Goal: Navigation & Orientation: Find specific page/section

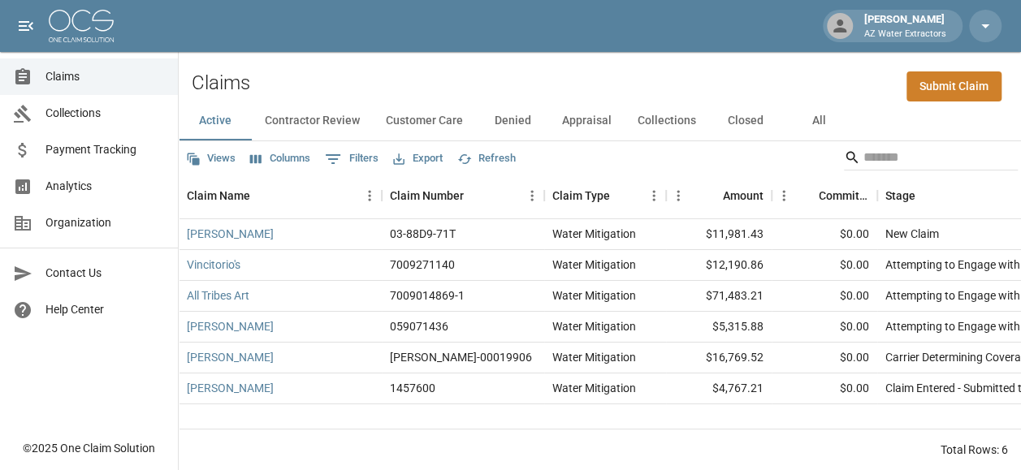
click at [302, 112] on button "Contractor Review" at bounding box center [312, 120] width 121 height 39
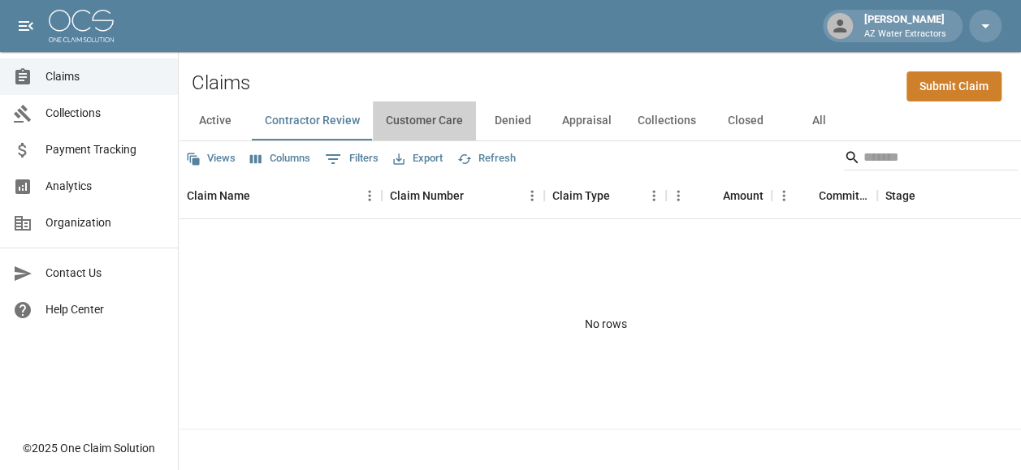
click at [429, 129] on button "Customer Care" at bounding box center [424, 120] width 103 height 39
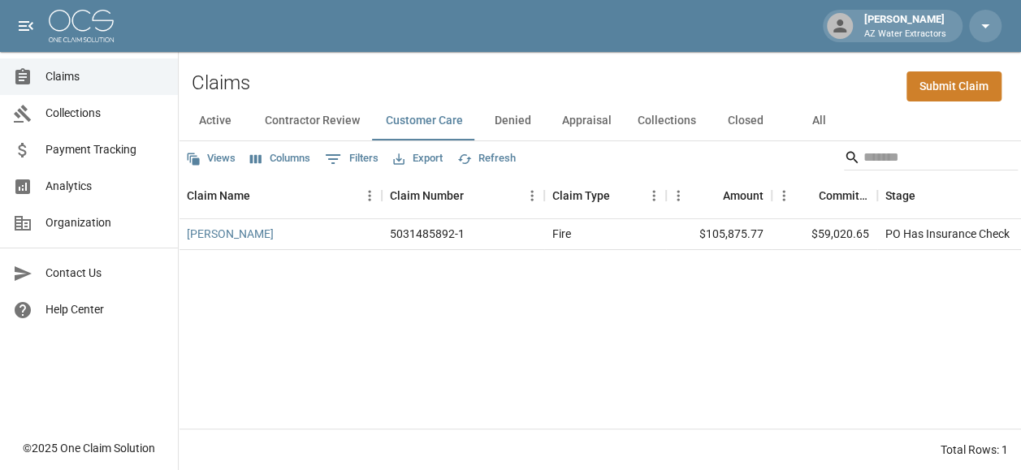
click at [516, 129] on button "Denied" at bounding box center [512, 120] width 73 height 39
click at [585, 123] on button "Appraisal" at bounding box center [587, 120] width 76 height 39
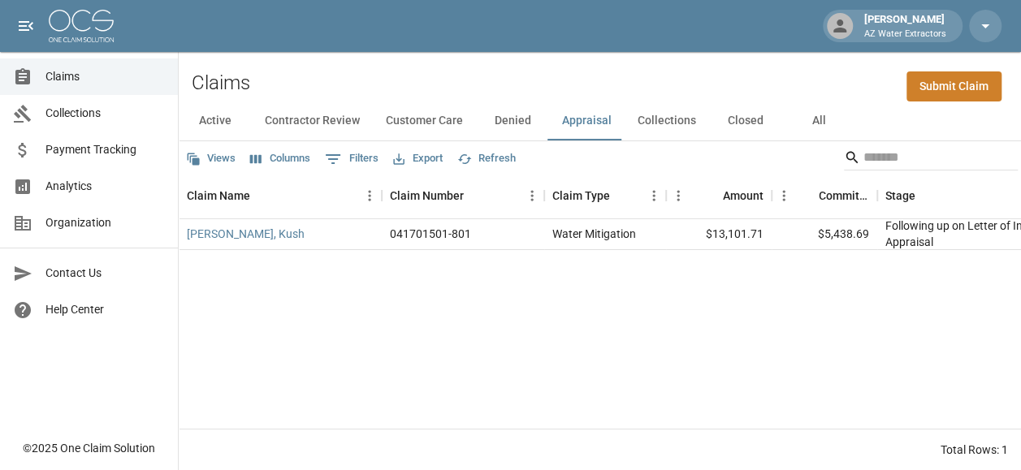
click at [671, 130] on button "Collections" at bounding box center [666, 120] width 84 height 39
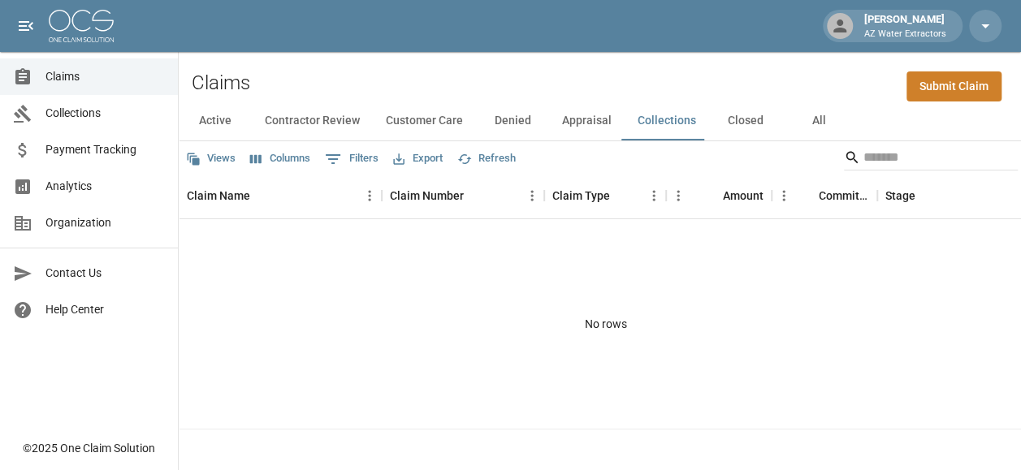
click at [607, 122] on button "Appraisal" at bounding box center [587, 120] width 76 height 39
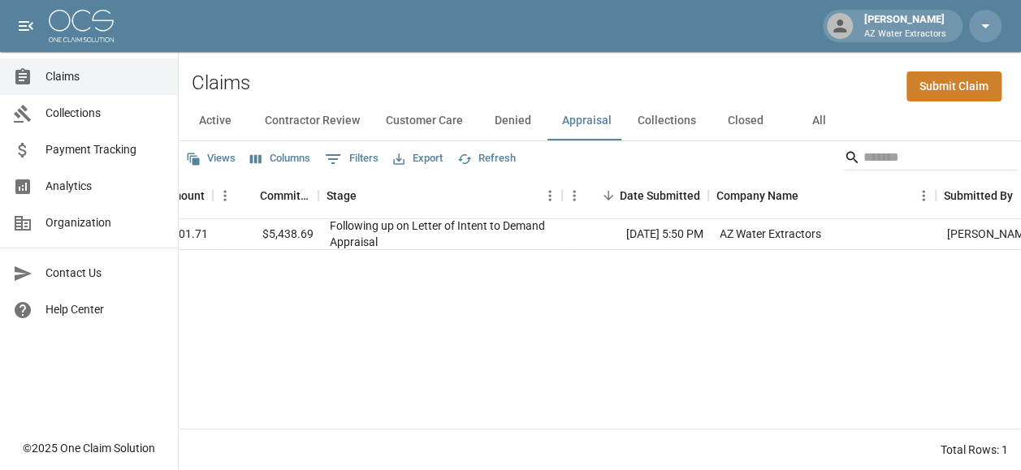
scroll to position [0, 559]
click at [659, 122] on button "Collections" at bounding box center [666, 120] width 84 height 39
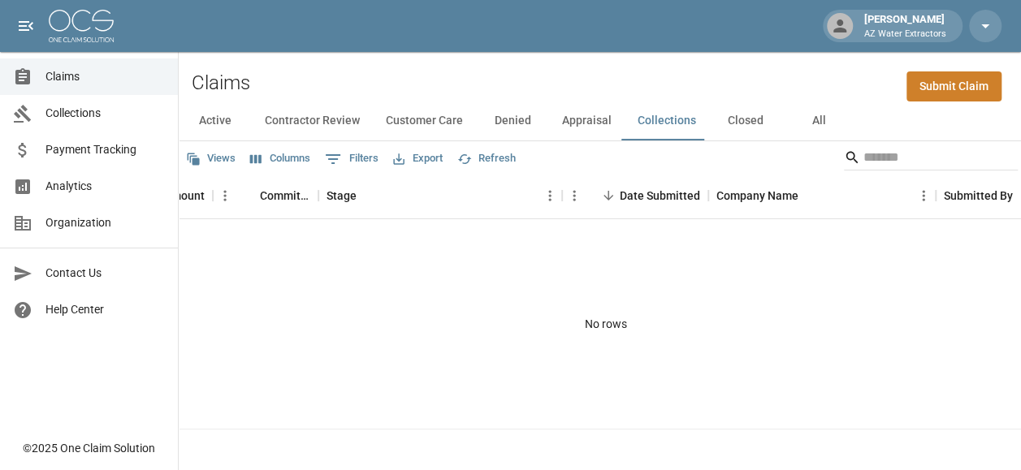
click at [743, 135] on button "Closed" at bounding box center [745, 120] width 73 height 39
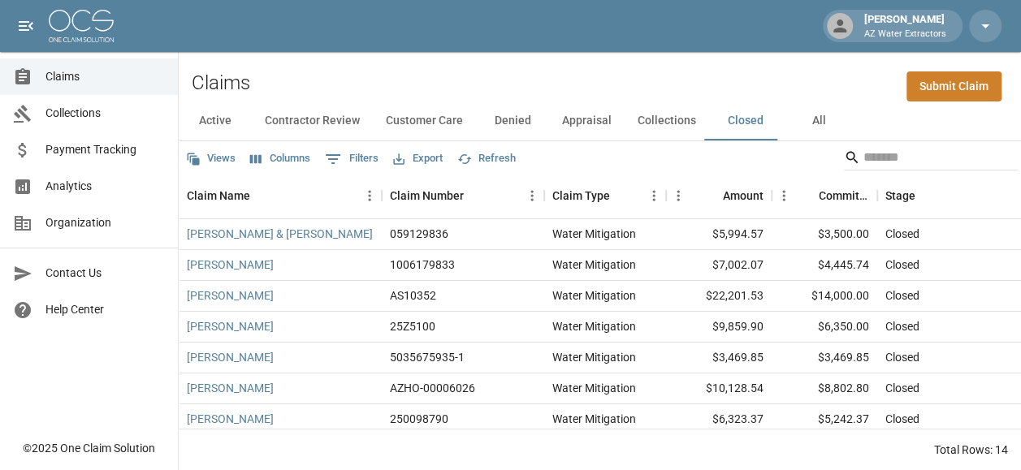
click at [216, 127] on button "Active" at bounding box center [215, 120] width 73 height 39
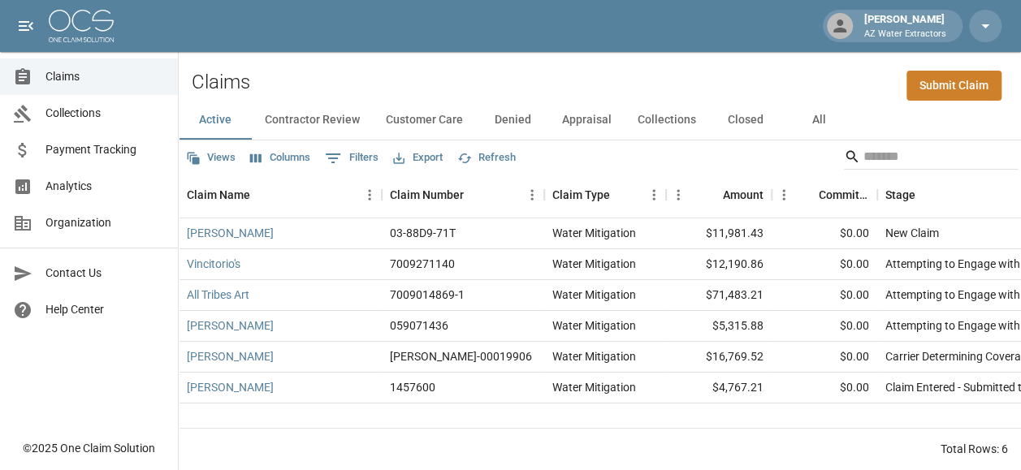
scroll to position [13, 0]
click at [423, 117] on button "Customer Care" at bounding box center [424, 120] width 103 height 39
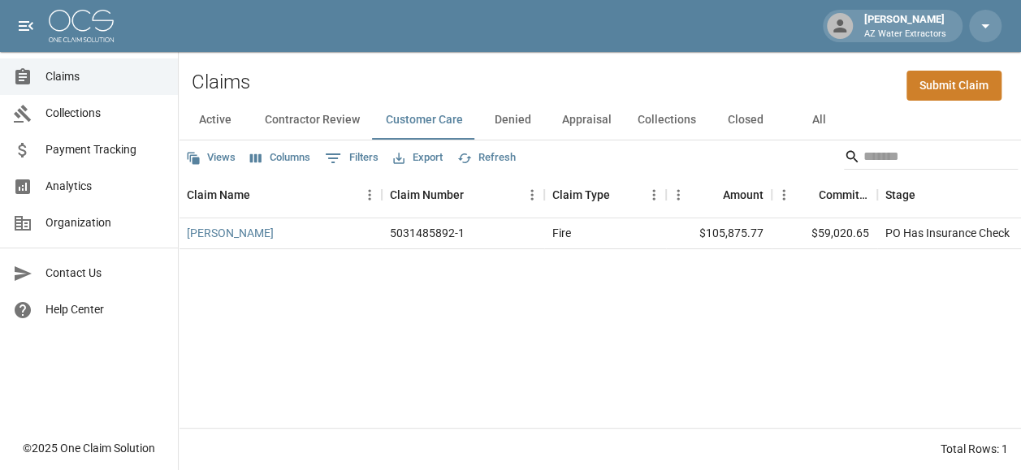
click at [218, 104] on button "Active" at bounding box center [215, 120] width 73 height 39
